Goal: Task Accomplishment & Management: Manage account settings

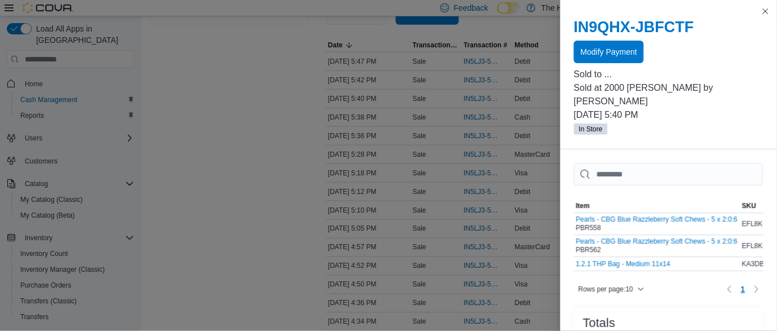
scroll to position [219, 0]
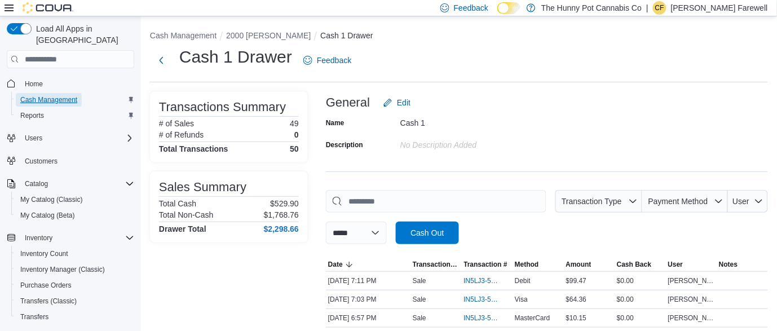
click at [66, 95] on span "Cash Management" at bounding box center [48, 99] width 57 height 9
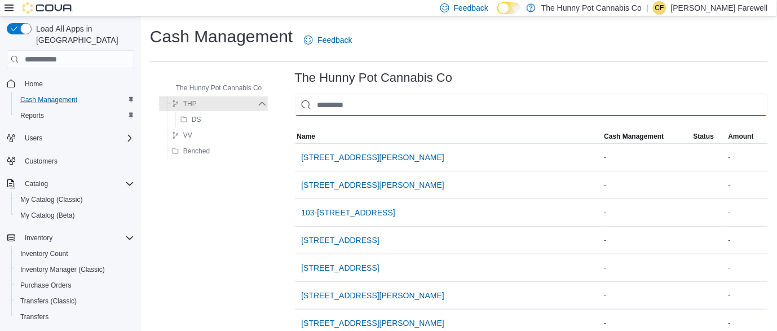
click at [370, 104] on input "This is a search bar. As you type, the results lower in the page will automatic…" at bounding box center [531, 105] width 473 height 23
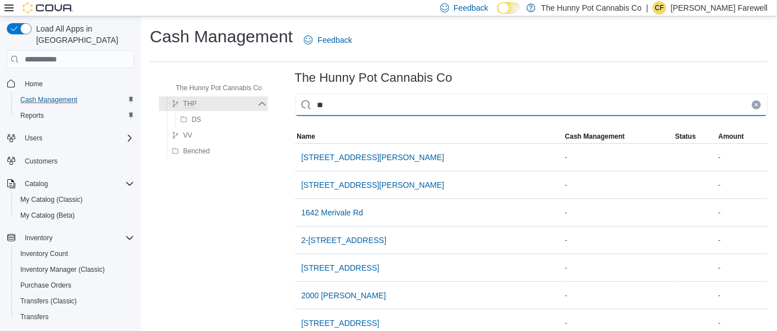
type input "***"
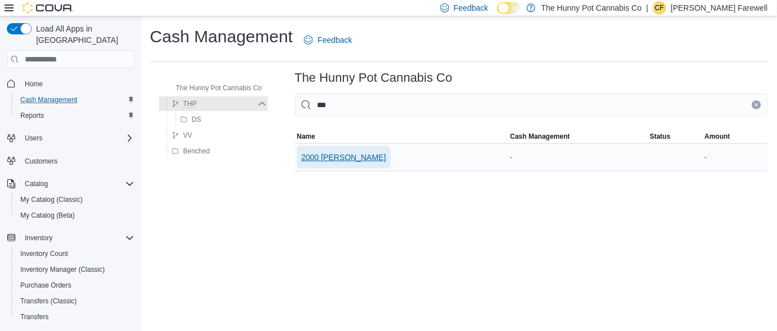
click at [345, 153] on span "2000 [PERSON_NAME]" at bounding box center [344, 157] width 85 height 11
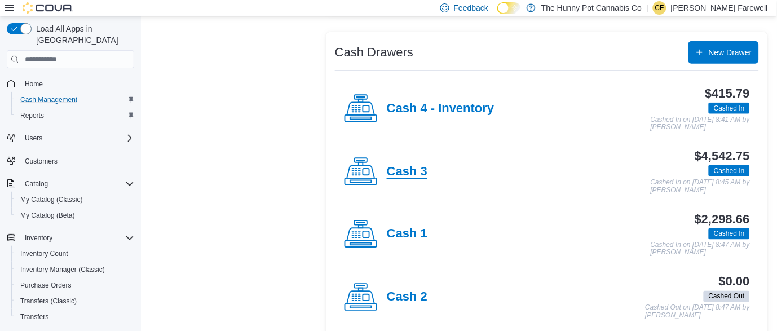
scroll to position [219, 0]
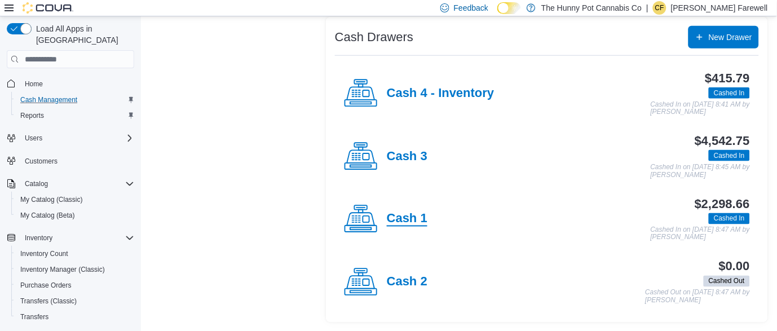
click at [403, 223] on h4 "Cash 1" at bounding box center [407, 219] width 41 height 15
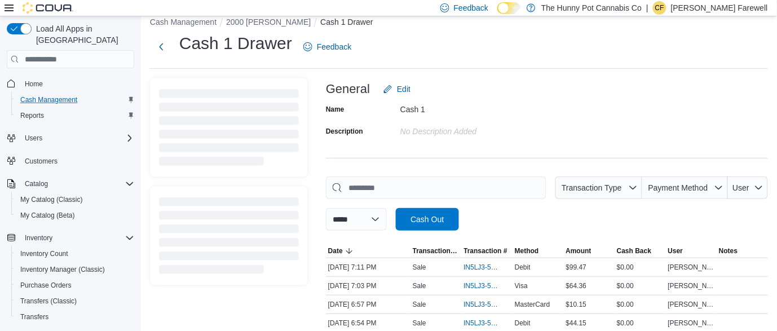
scroll to position [219, 0]
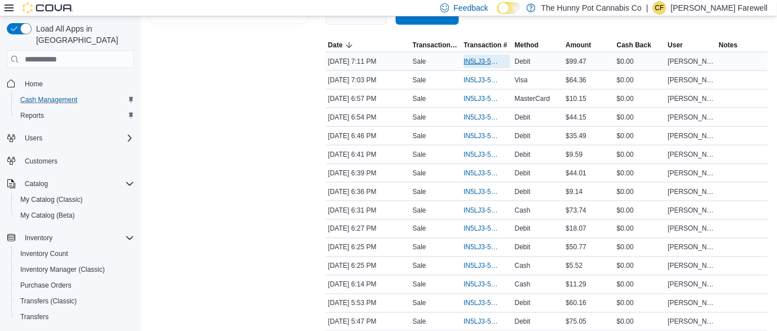
click at [483, 62] on span "IN5LJ3-5963969" at bounding box center [482, 61] width 36 height 9
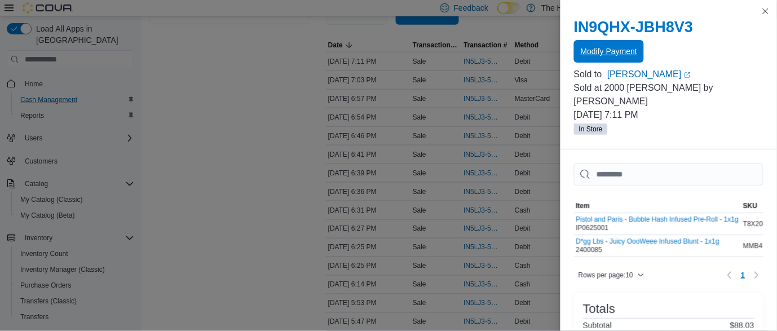
click at [596, 52] on span "Modify Payment" at bounding box center [609, 51] width 56 height 11
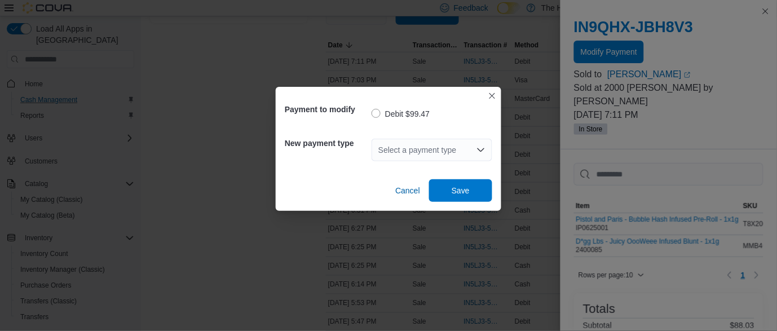
click at [435, 147] on div "Select a payment type" at bounding box center [431, 150] width 121 height 23
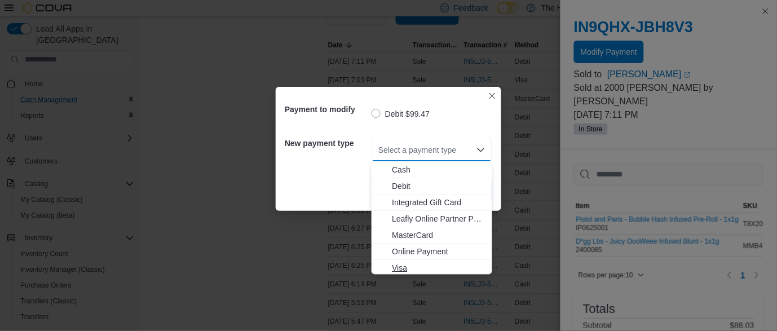
click at [401, 269] on span "Visa" at bounding box center [439, 267] width 94 height 11
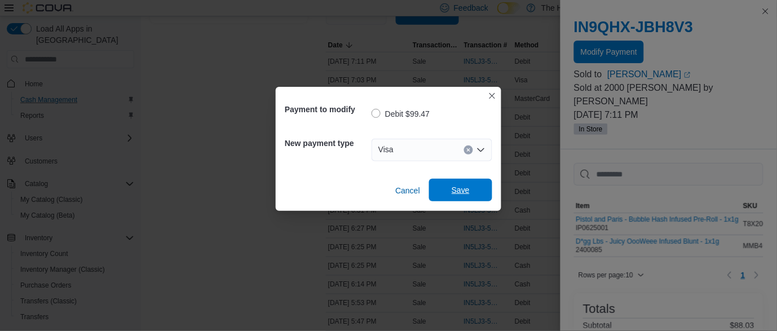
click at [471, 191] on span "Save" at bounding box center [461, 190] width 50 height 23
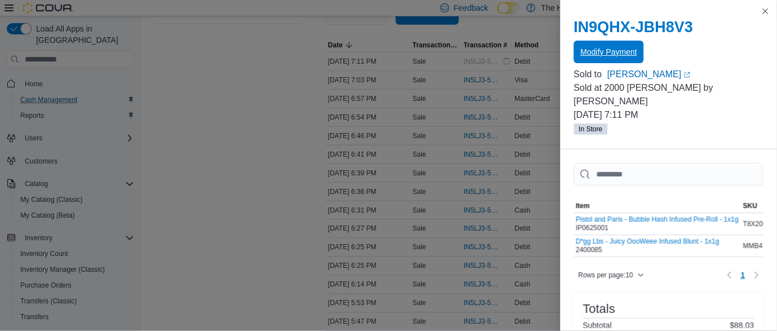
scroll to position [0, 0]
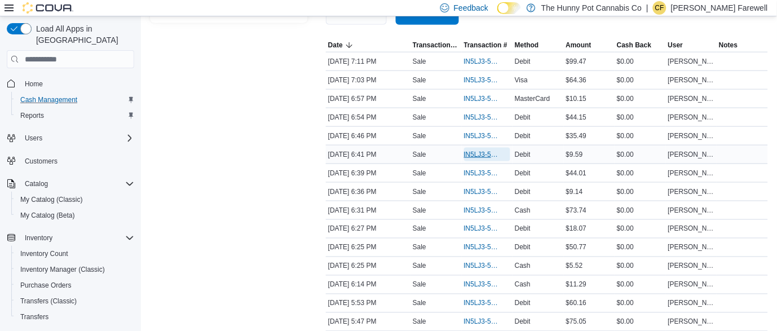
click at [480, 156] on span "IN5LJ3-5963576" at bounding box center [482, 154] width 36 height 9
